Goal: Information Seeking & Learning: Learn about a topic

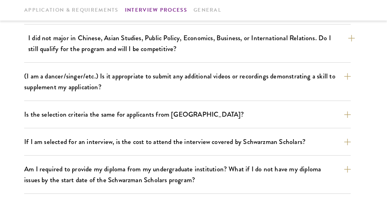
scroll to position [650, 0]
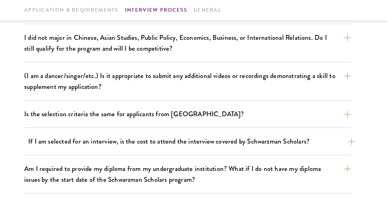
click at [101, 135] on button "If I am selected for an interview, is the cost to attend the interview covered …" at bounding box center [191, 142] width 326 height 14
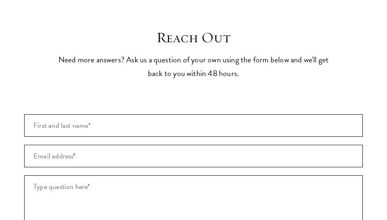
scroll to position [1362, 0]
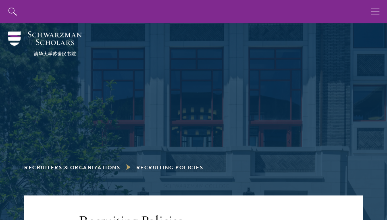
click at [373, 11] on use "button" at bounding box center [375, 11] width 8 height 6
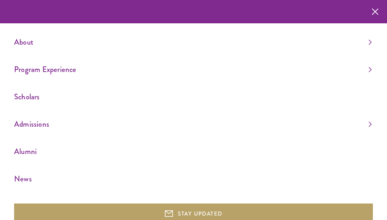
click at [373, 14] on use "button" at bounding box center [374, 12] width 12 height 12
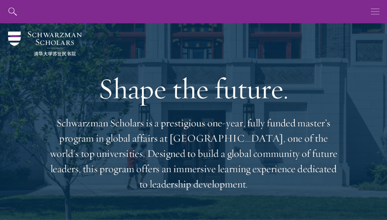
click at [373, 12] on use "button" at bounding box center [375, 11] width 8 height 6
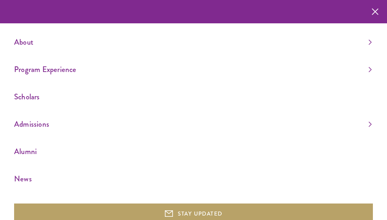
click at [45, 125] on link "Admissions" at bounding box center [192, 124] width 357 height 13
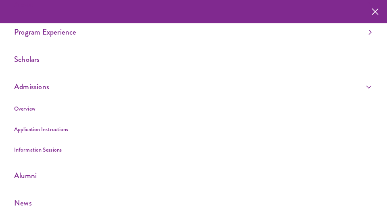
scroll to position [43, 0]
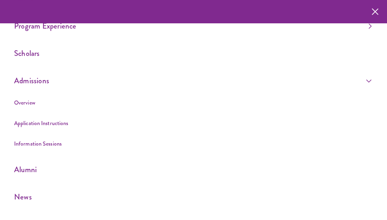
click at [28, 107] on link "Overview" at bounding box center [24, 103] width 21 height 8
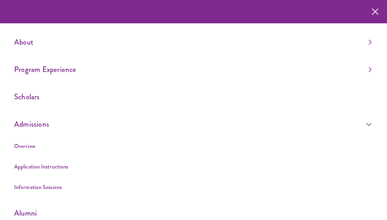
scroll to position [0, 0]
click at [375, 12] on use "button" at bounding box center [374, 12] width 12 height 12
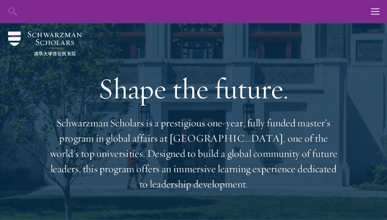
click at [13, 13] on icon "button" at bounding box center [12, 12] width 8 height 8
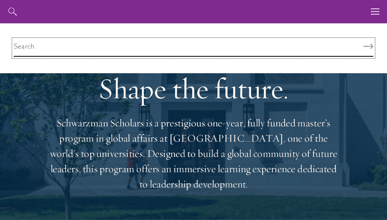
click at [35, 54] on input "search" at bounding box center [193, 47] width 359 height 17
type input "defer"
click at [368, 46] on button "Search" at bounding box center [368, 47] width 10 height 6
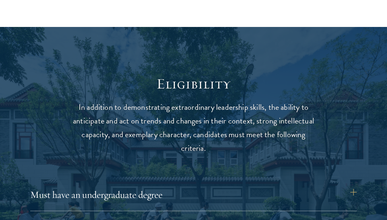
scroll to position [924, 0]
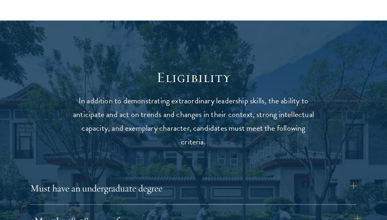
click at [70, 211] on button "Must be 18-28 years of age" at bounding box center [197, 220] width 326 height 19
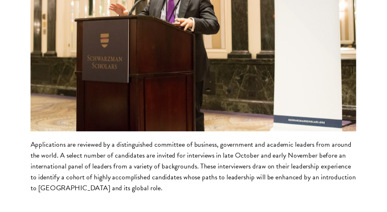
scroll to position [2908, 0]
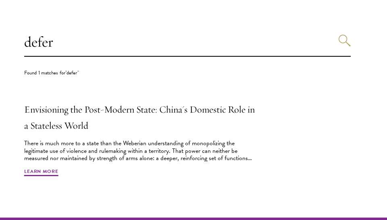
scroll to position [226, 0]
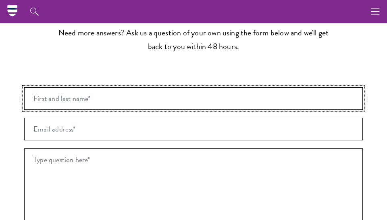
scroll to position [1246, 0]
